Goal: Transaction & Acquisition: Purchase product/service

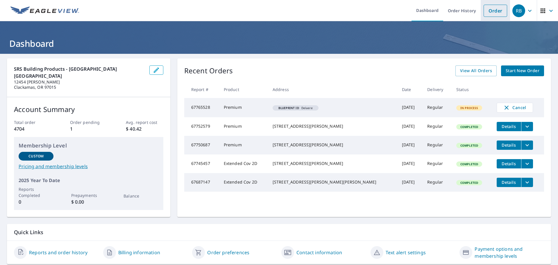
click at [490, 11] on link "Order" at bounding box center [495, 11] width 24 height 12
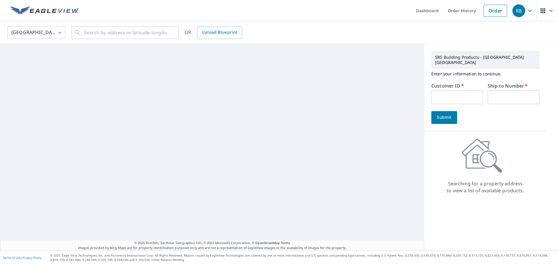
click at [436, 94] on input "text" at bounding box center [457, 97] width 52 height 14
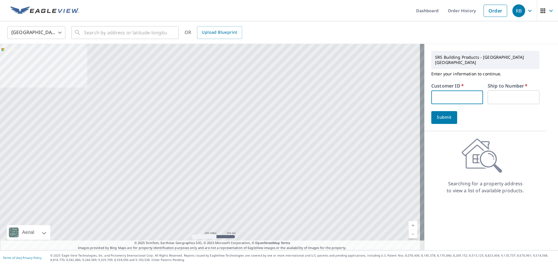
click at [454, 94] on input "text" at bounding box center [457, 97] width 52 height 14
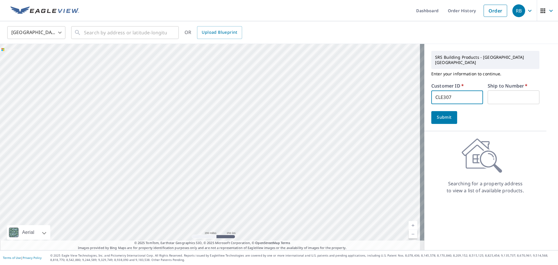
type input "CLE307"
click at [506, 90] on input "text" at bounding box center [513, 97] width 52 height 14
type input "1"
click at [438, 114] on span "Submit" at bounding box center [444, 117] width 17 height 7
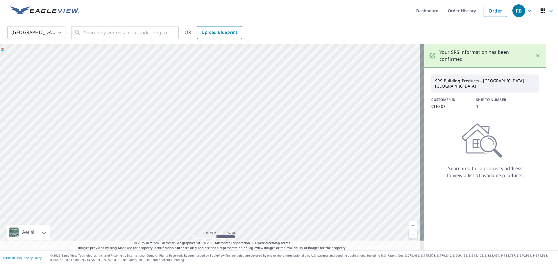
click at [214, 29] on span "Upload Blueprint" at bounding box center [219, 32] width 35 height 7
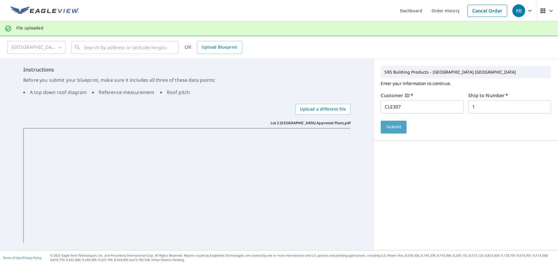
click at [390, 125] on span "Submit" at bounding box center [393, 126] width 17 height 7
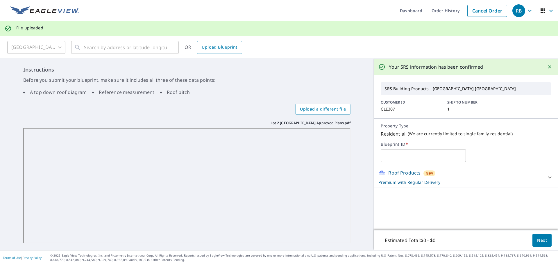
click at [413, 159] on input "text" at bounding box center [422, 155] width 85 height 16
type input "SUNRISE HEIGHTS LOT#2"
click at [537, 240] on span "Next" at bounding box center [542, 239] width 10 height 7
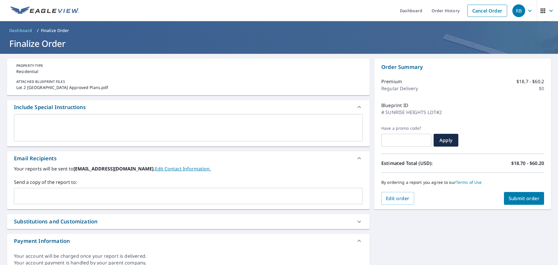
scroll to position [26, 0]
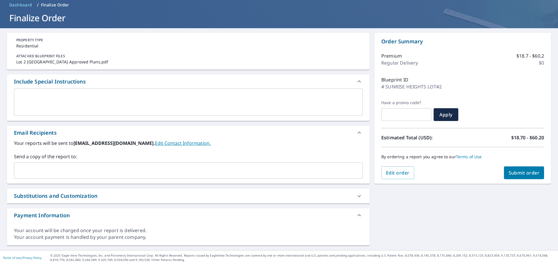
click at [25, 98] on textarea at bounding box center [188, 102] width 340 height 17
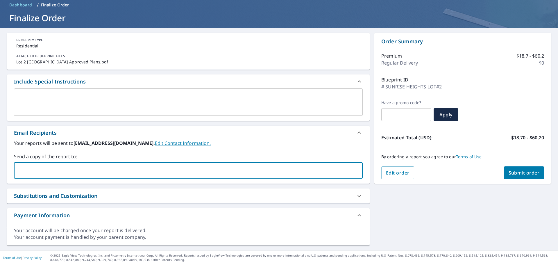
click at [52, 169] on input "text" at bounding box center [184, 170] width 335 height 11
type input "[PERSON_NAME][EMAIL_ADDRESS][PERSON_NAME][DOMAIN_NAME]"
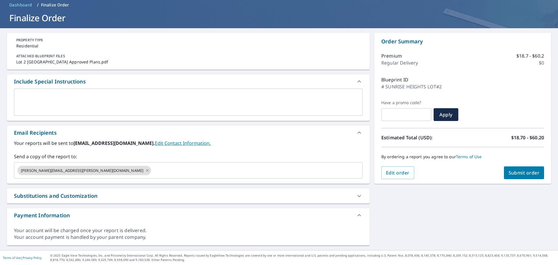
click at [121, 193] on div "Substitutions and Customization" at bounding box center [183, 196] width 338 height 8
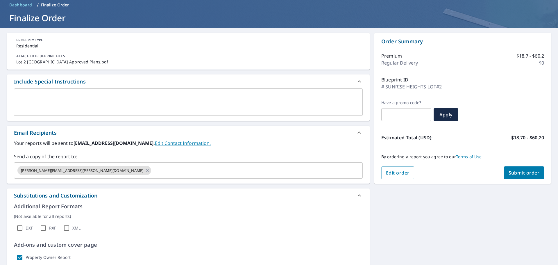
click at [121, 193] on div "Substitutions and Customization" at bounding box center [183, 195] width 338 height 8
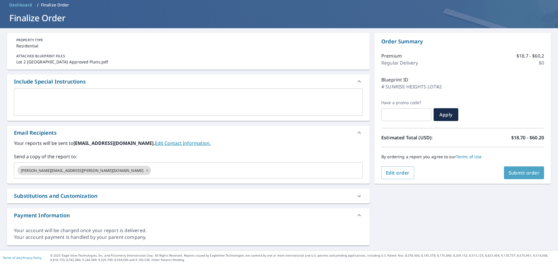
click at [520, 171] on span "Submit order" at bounding box center [523, 172] width 31 height 6
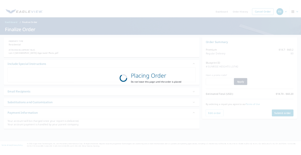
scroll to position [0, 0]
